Goal: Contribute content: Contribute content

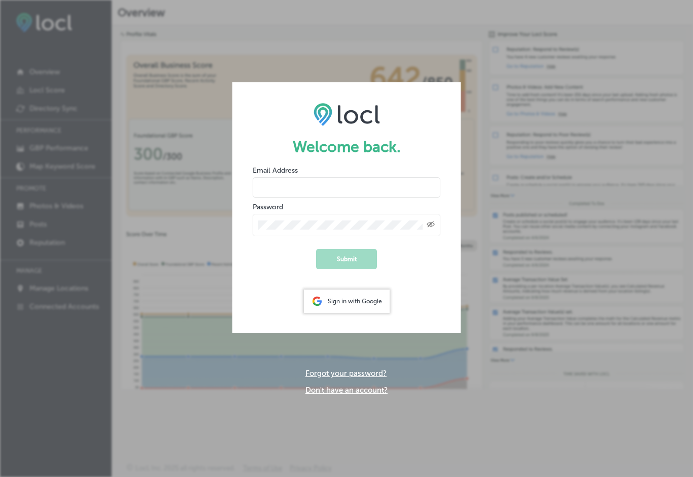
click at [363, 304] on div "Sign in with Google" at bounding box center [347, 300] width 86 height 23
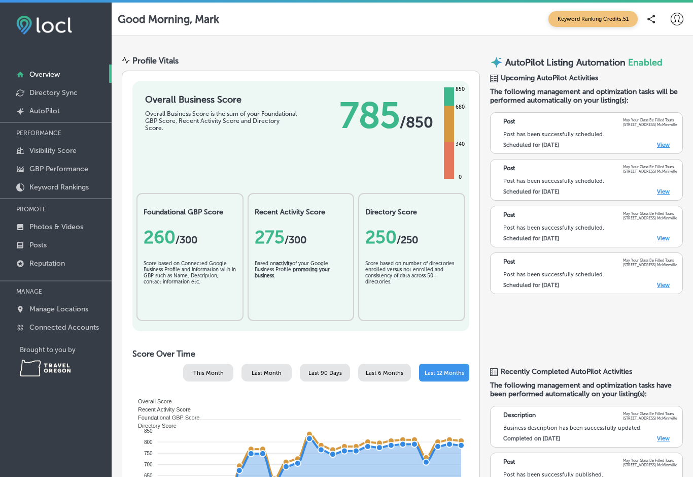
click at [662, 148] on link "View" at bounding box center [663, 145] width 13 height 7
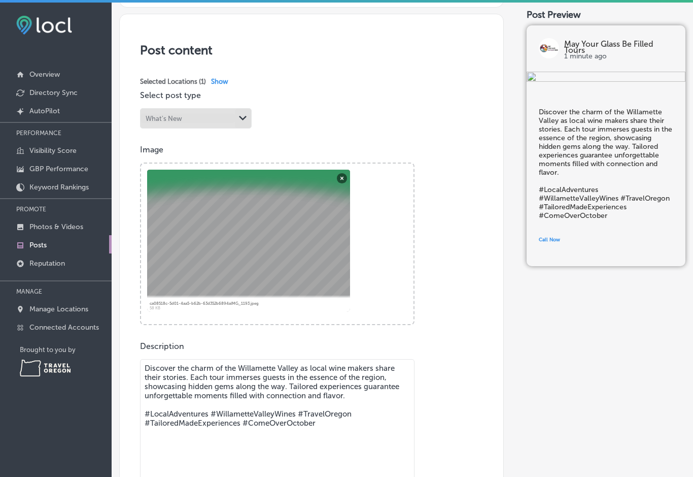
scroll to position [185, 0]
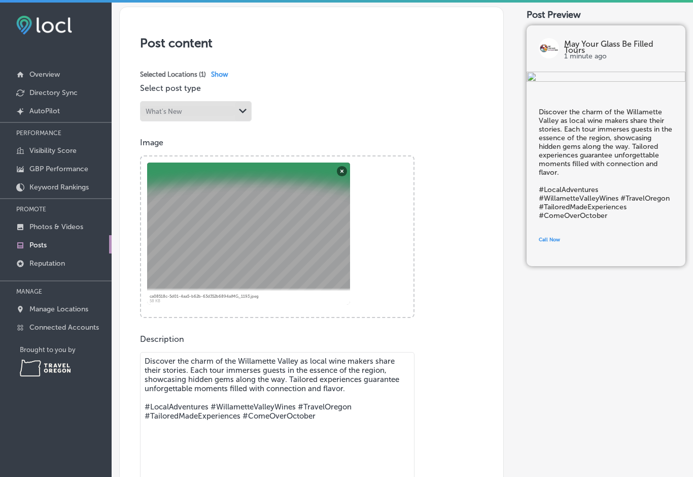
click at [340, 173] on button "Remove" at bounding box center [342, 170] width 10 height 10
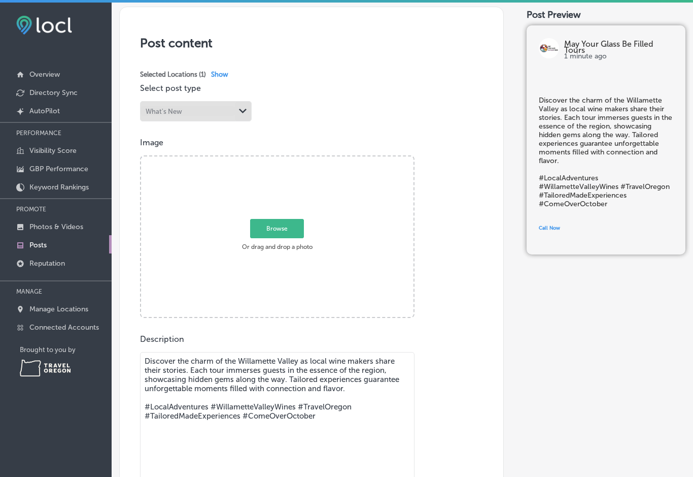
click at [293, 223] on span "Browse" at bounding box center [277, 227] width 54 height 19
click at [293, 159] on input "Browse Or drag and drop a photo" at bounding box center [277, 157] width 273 height 3
click at [281, 230] on span "Browse" at bounding box center [277, 228] width 54 height 19
click at [281, 159] on input "Browse Or drag and drop a photo" at bounding box center [277, 157] width 273 height 3
type input "C:\fakepath\IMG_1389.jpeg"
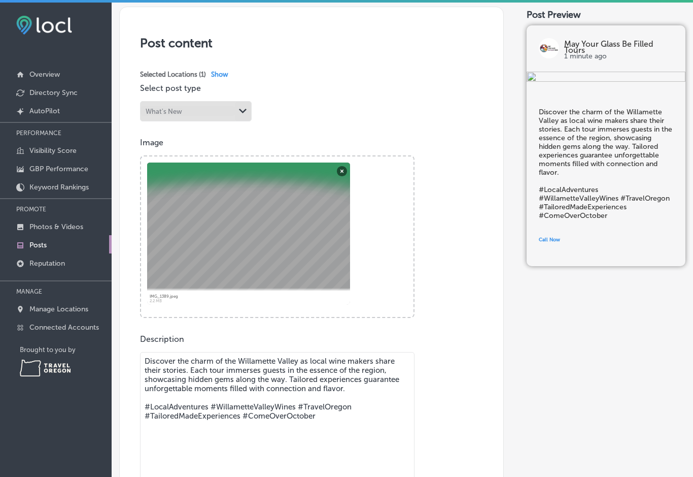
click at [288, 383] on textarea "Discover the charm of the Willamette Valley as local wine makers share their st…" at bounding box center [277, 423] width 275 height 142
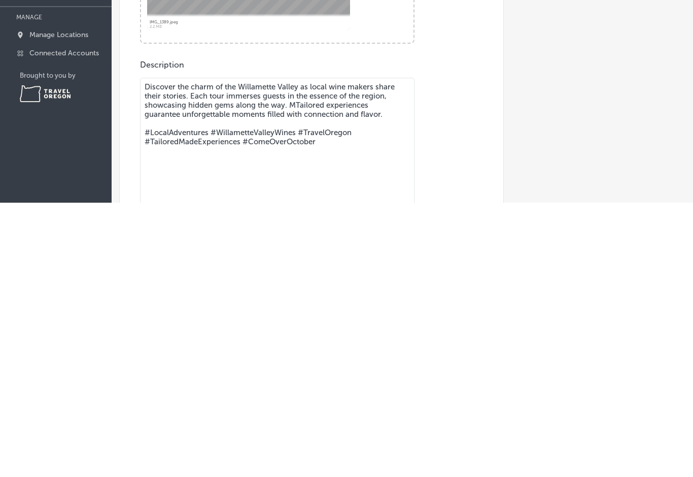
scroll to position [21, 0]
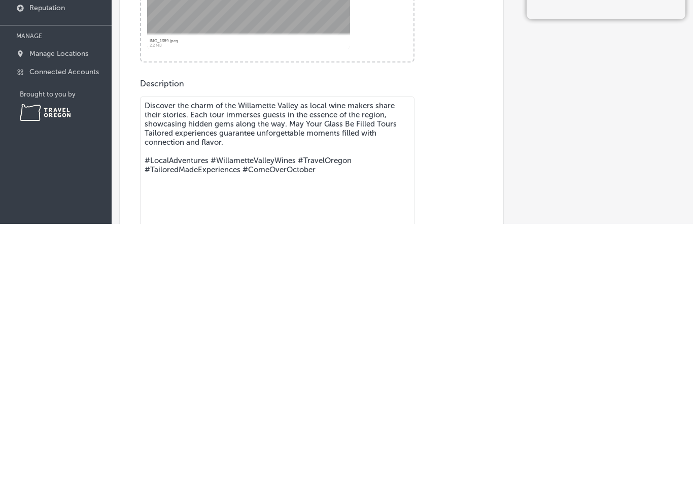
click at [368, 349] on textarea "Discover the charm of the Willamette Valley as local wine makers share their st…" at bounding box center [277, 420] width 275 height 142
click at [171, 349] on textarea "Discover the charm of the Willamette Valley as local wine makers share their st…" at bounding box center [277, 420] width 275 height 142
click at [297, 349] on textarea "Discover the charm of the Willamette Valley as local wine makers share their st…" at bounding box center [277, 420] width 275 height 142
click at [294, 349] on textarea "Discover the charm of the Willamette Valley as local wine makers share their st…" at bounding box center [277, 420] width 275 height 142
click at [367, 349] on textarea "Discover the charm of the Willamette Valley as local wine makers share their st…" at bounding box center [277, 420] width 275 height 142
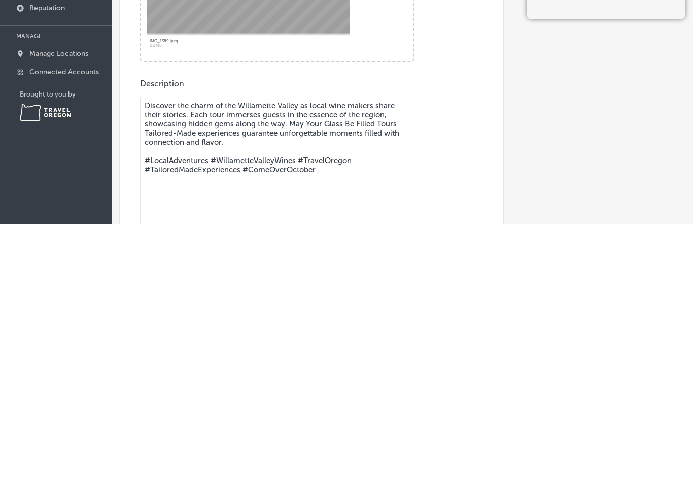
type textarea "Discover the charm of the Willamette Valley as local wine makers share their st…"
click at [457, 332] on div "Description Discover the charm of the Willamette Valley as local wine makers sh…" at bounding box center [311, 453] width 343 height 243
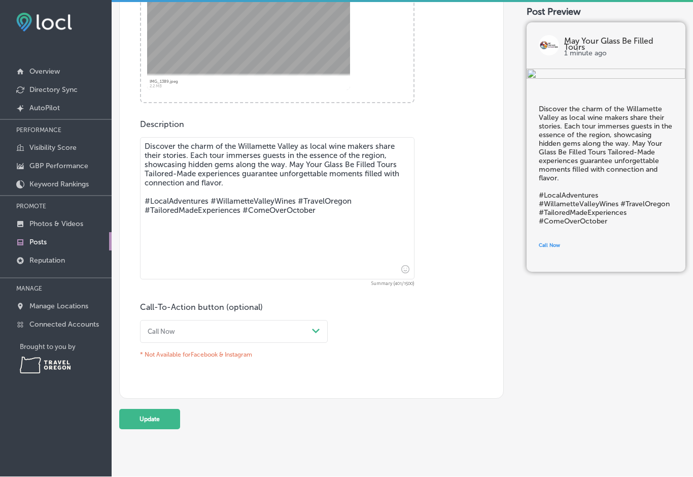
scroll to position [403, 0]
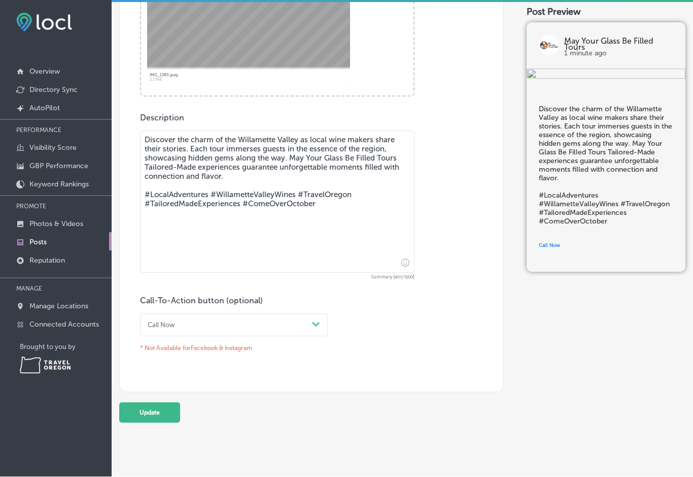
click at [156, 403] on button "Update" at bounding box center [149, 413] width 61 height 20
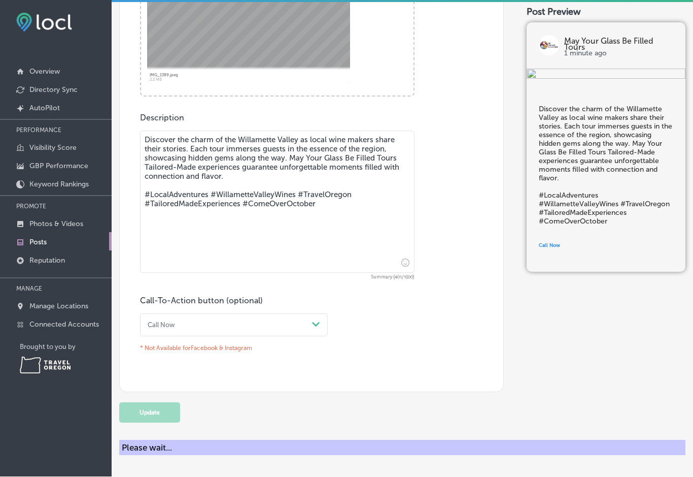
scroll to position [0, 0]
